Goal: Information Seeking & Learning: Learn about a topic

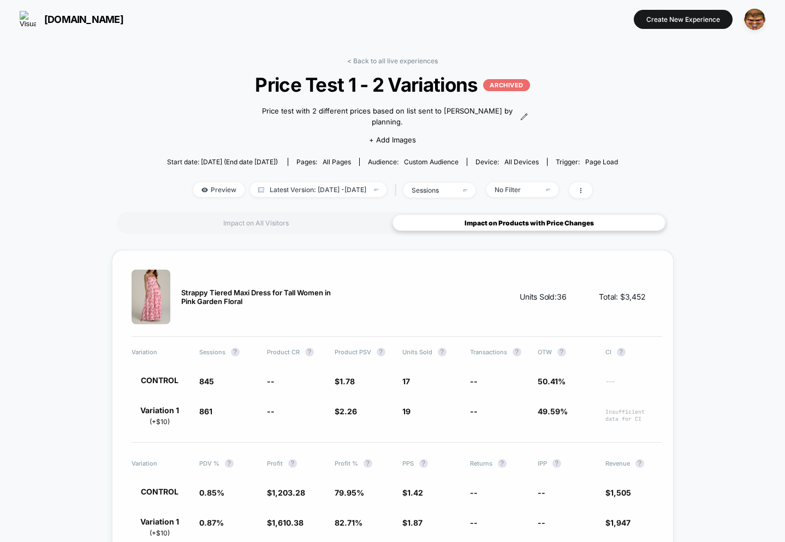
click at [161, 406] on span "Variation 1 ( +$10 )" at bounding box center [160, 416] width 57 height 20
click at [200, 377] on span "845" at bounding box center [206, 381] width 15 height 9
click at [188, 313] on div "Strappy Tiered Maxi Dress for Tall Women in Pink Garden Floral" at bounding box center [238, 297] width 213 height 55
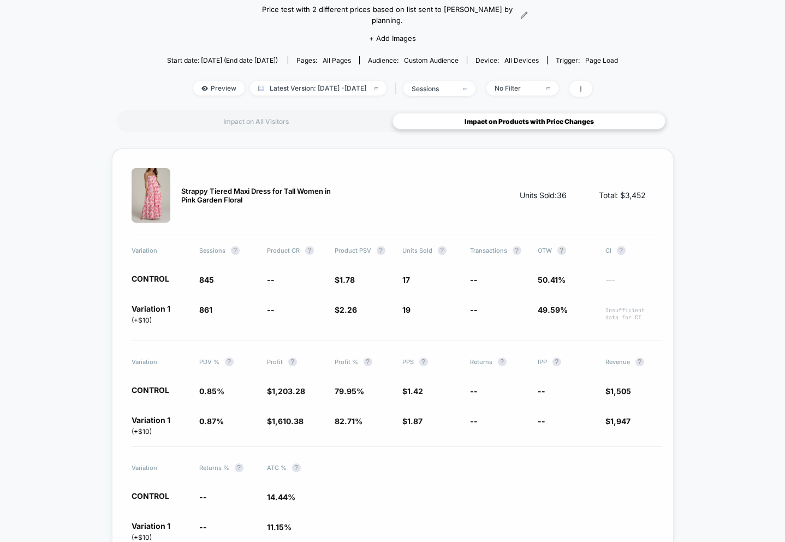
scroll to position [187, 0]
